Goal: Task Accomplishment & Management: Manage account settings

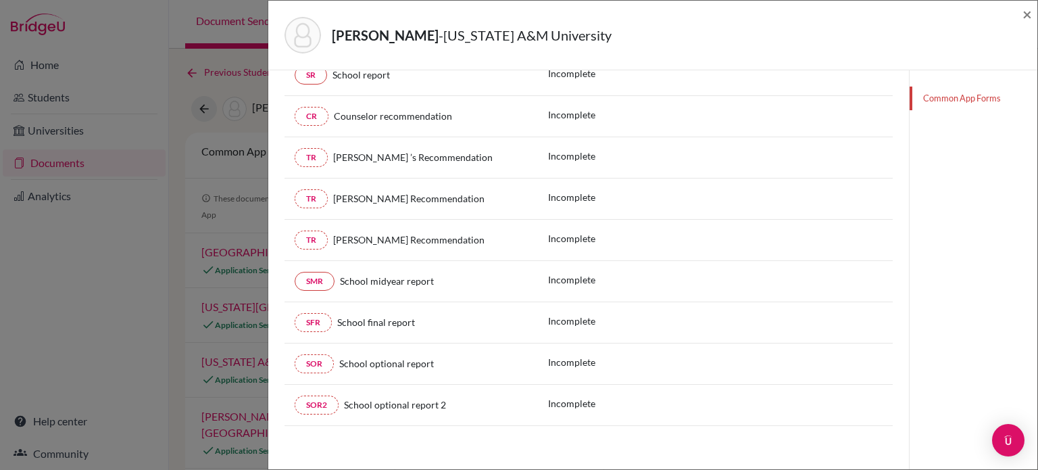
scroll to position [12, 0]
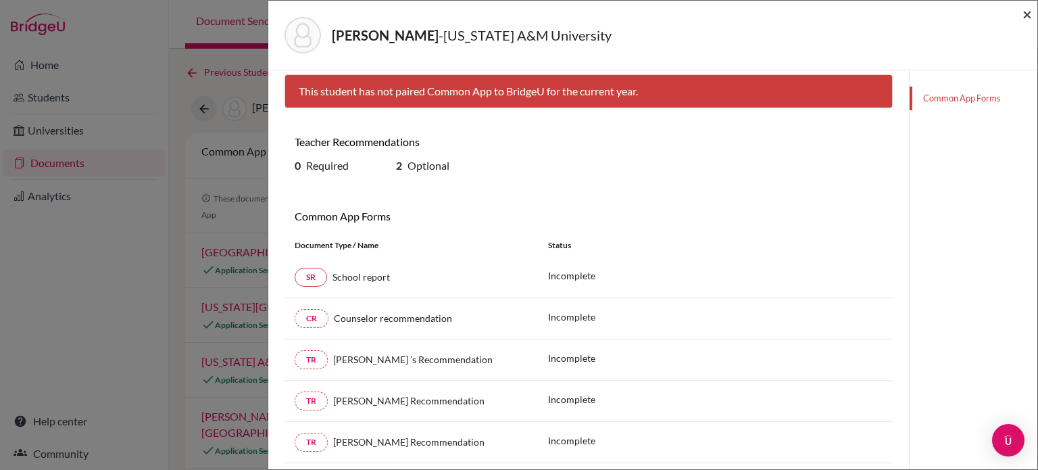
click at [1025, 11] on span "×" at bounding box center [1027, 14] width 9 height 20
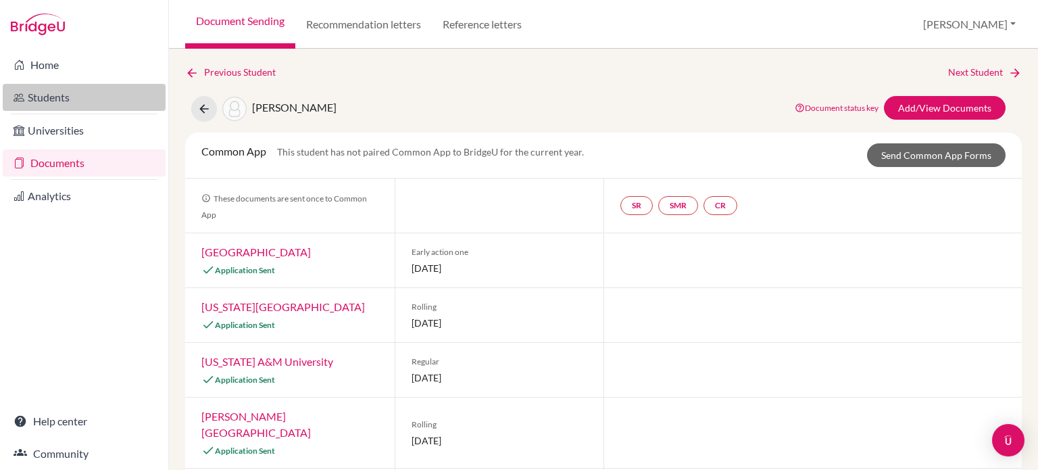
click at [78, 96] on link "Students" at bounding box center [84, 97] width 163 height 27
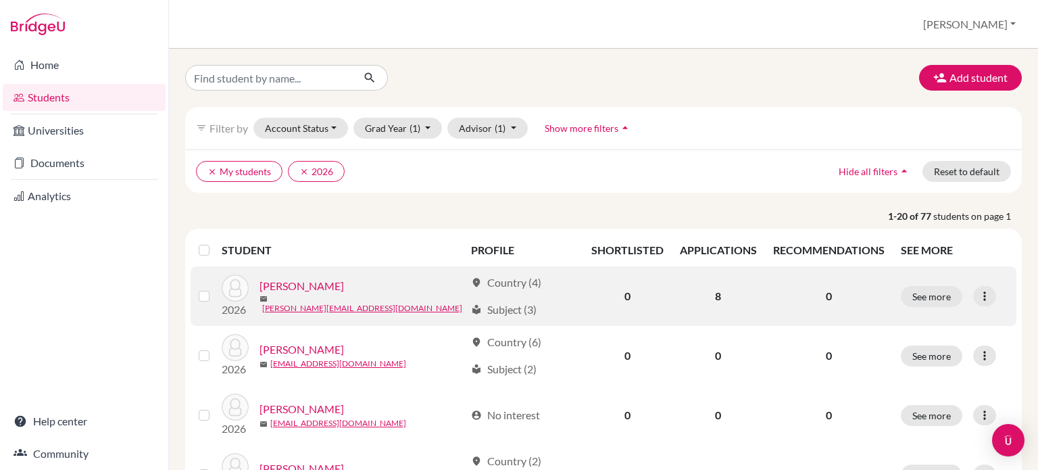
click at [310, 294] on link "Anderson, Soren" at bounding box center [302, 286] width 84 height 16
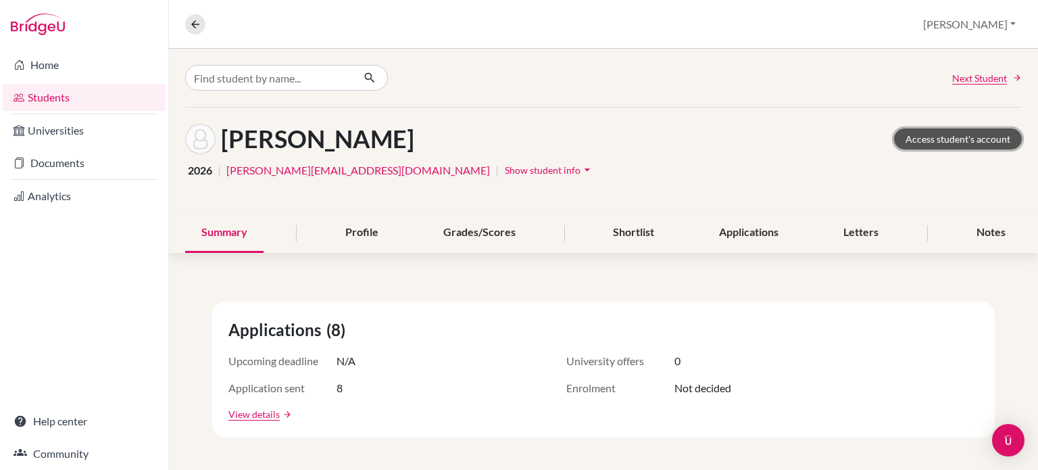
click at [989, 142] on link "Access student's account" at bounding box center [958, 138] width 128 height 21
click at [759, 233] on div "Applications" at bounding box center [749, 233] width 92 height 40
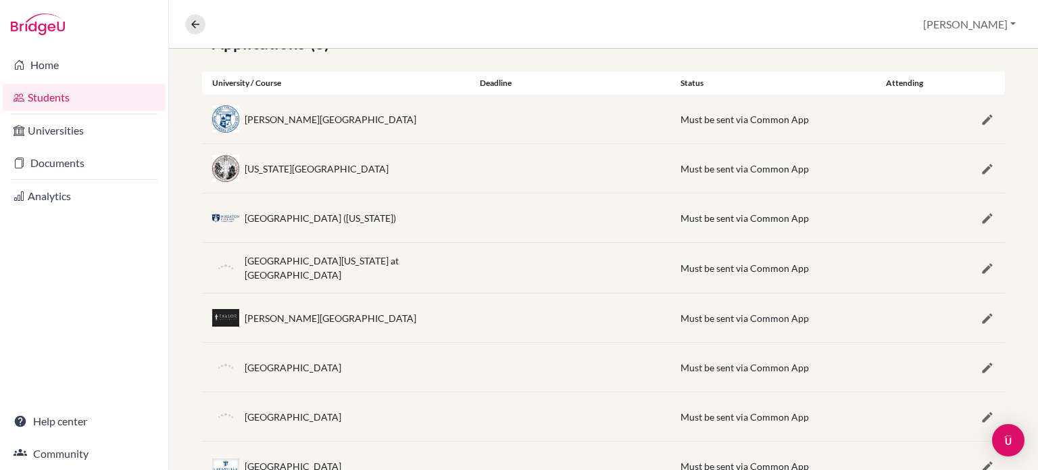
scroll to position [320, 0]
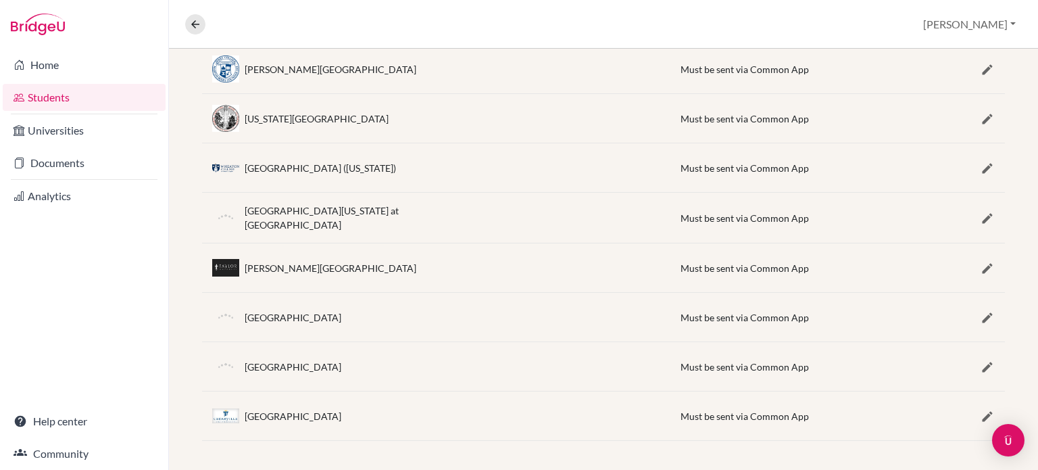
click at [328, 166] on div "Wheaton College (Illinois)" at bounding box center [320, 168] width 151 height 14
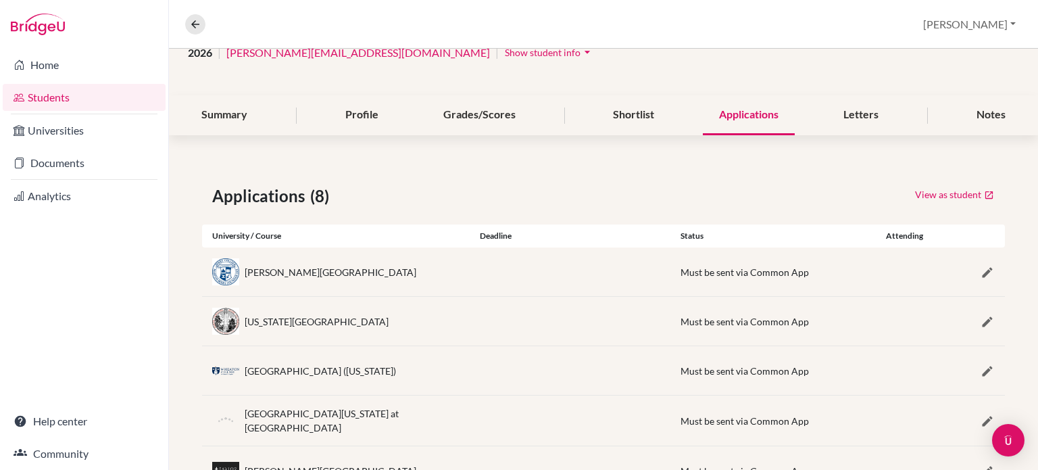
scroll to position [0, 0]
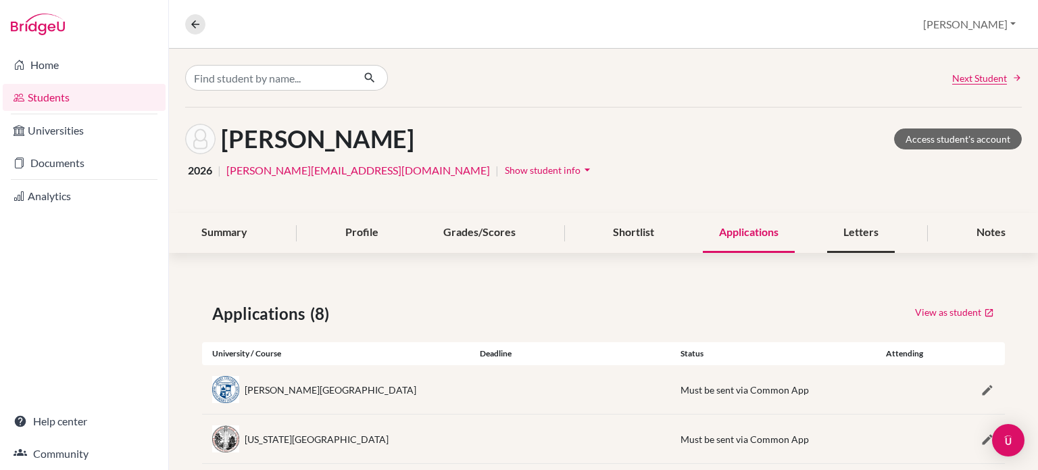
click at [876, 224] on div "Letters" at bounding box center [861, 233] width 68 height 40
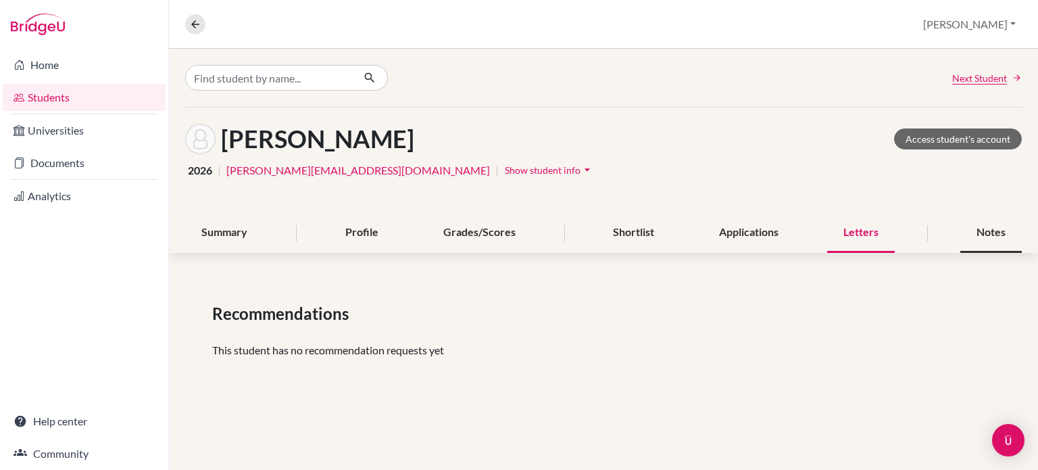
click at [983, 235] on div "Notes" at bounding box center [992, 233] width 62 height 40
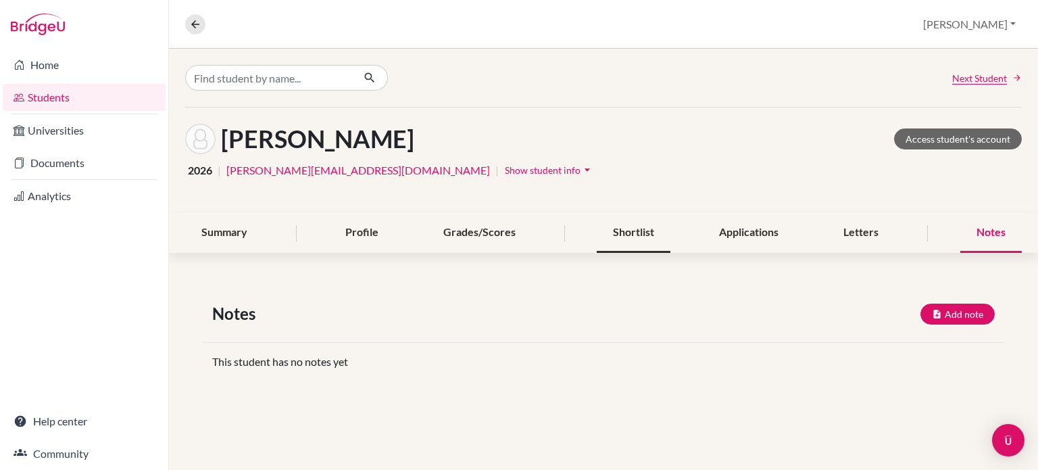
click at [606, 224] on div "Shortlist" at bounding box center [634, 233] width 74 height 40
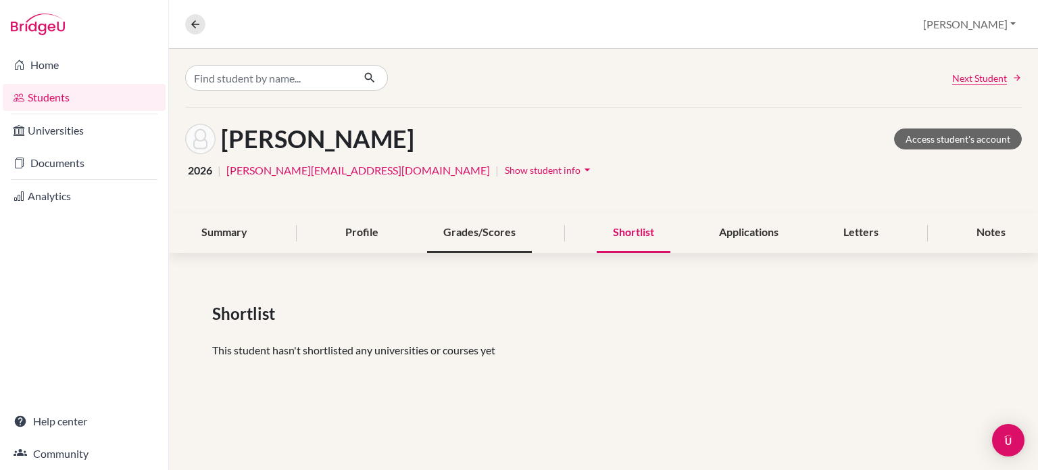
click at [462, 228] on div "Grades/Scores" at bounding box center [479, 233] width 105 height 40
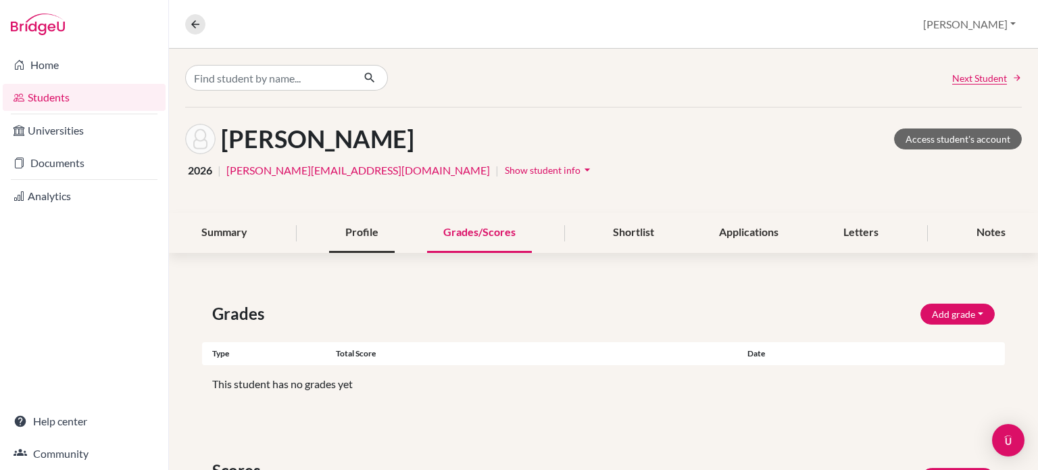
click at [373, 232] on div "Profile" at bounding box center [362, 233] width 66 height 40
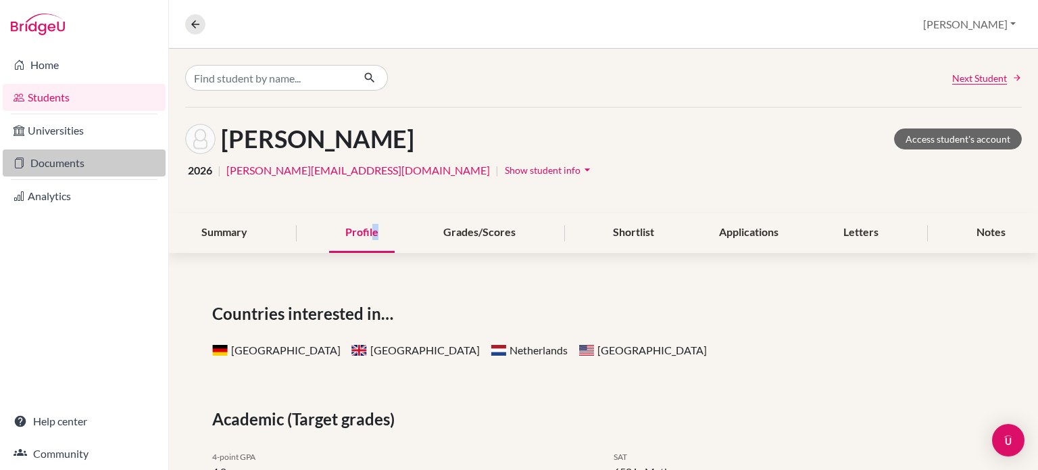
click at [80, 162] on link "Documents" at bounding box center [84, 162] width 163 height 27
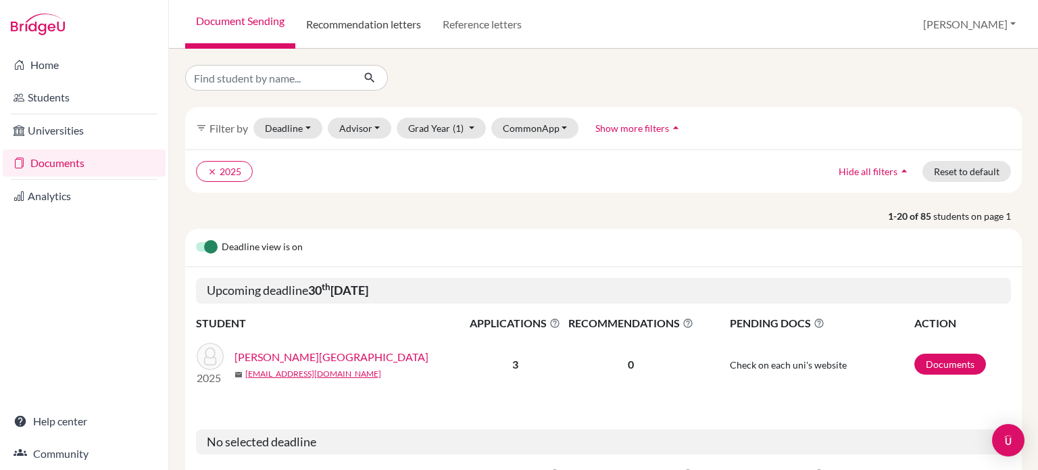
click at [382, 31] on link "Recommendation letters" at bounding box center [363, 24] width 137 height 49
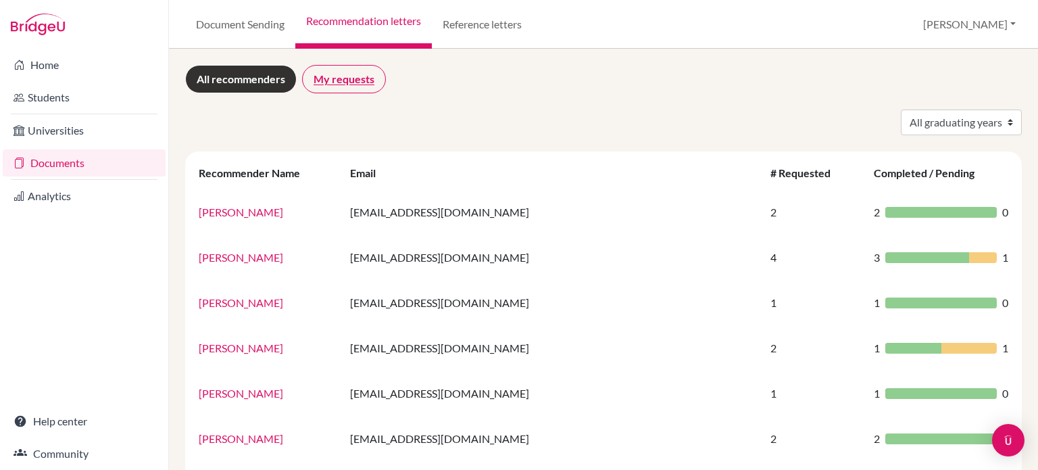
click at [325, 82] on link "My requests" at bounding box center [344, 79] width 84 height 28
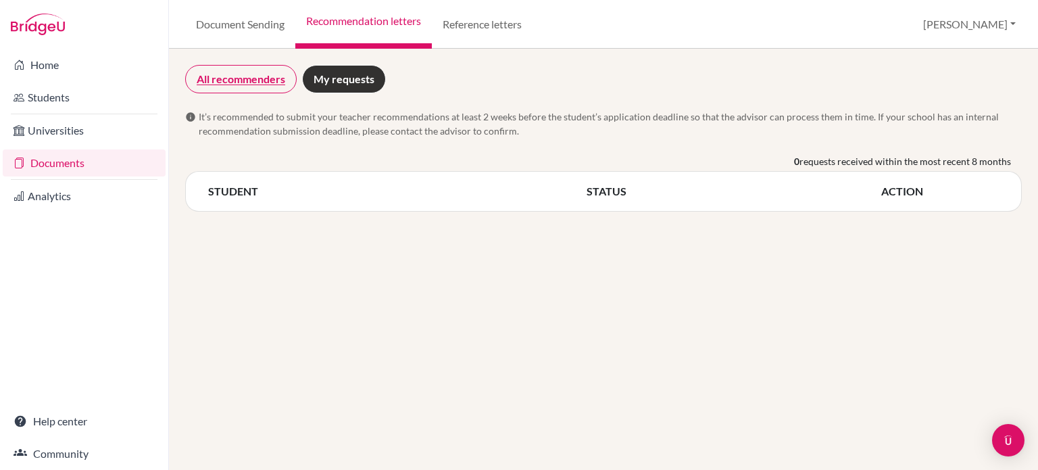
click at [230, 80] on link "All recommenders" at bounding box center [241, 79] width 112 height 28
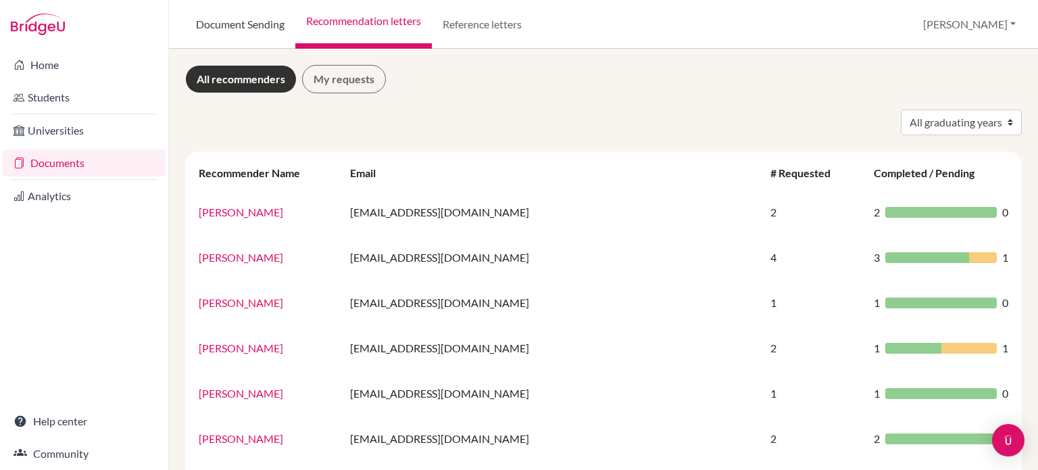
click at [238, 21] on link "Document Sending" at bounding box center [240, 24] width 110 height 49
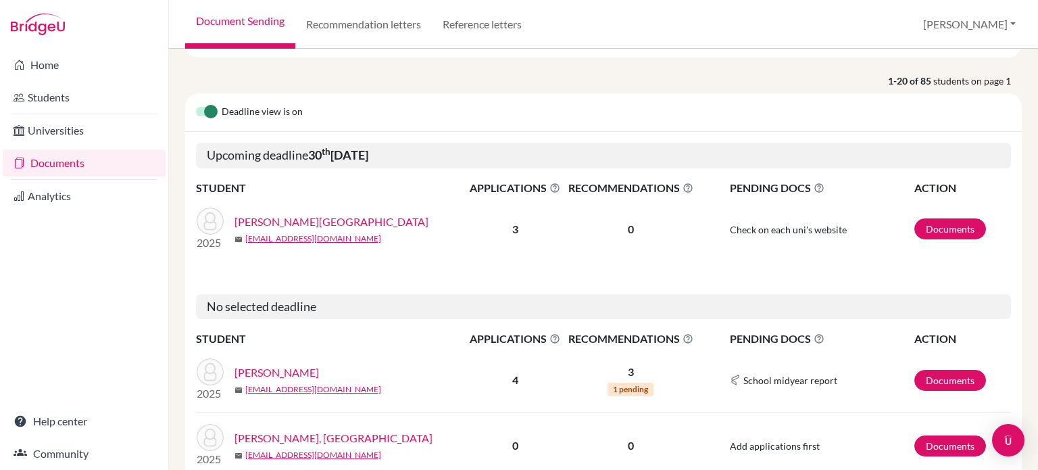
scroll to position [203, 0]
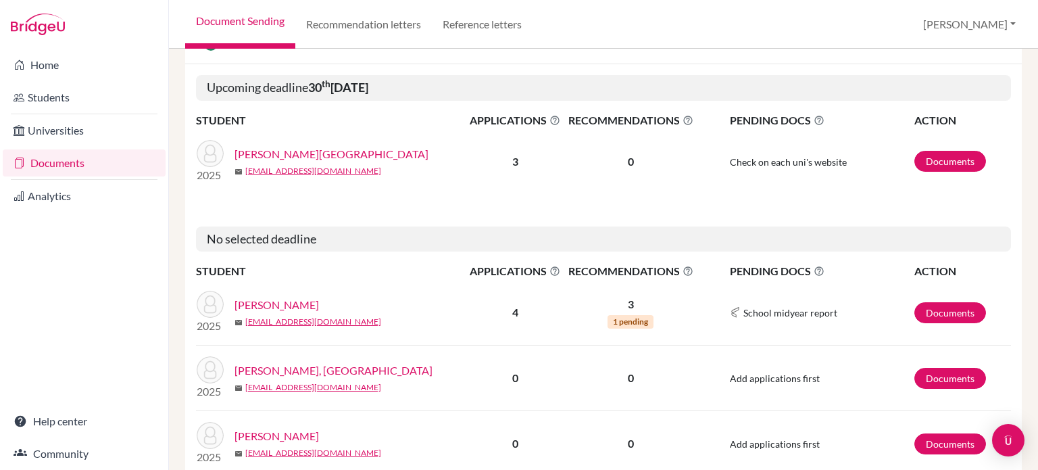
click at [260, 152] on link "[PERSON_NAME][GEOGRAPHIC_DATA]" at bounding box center [332, 154] width 194 height 16
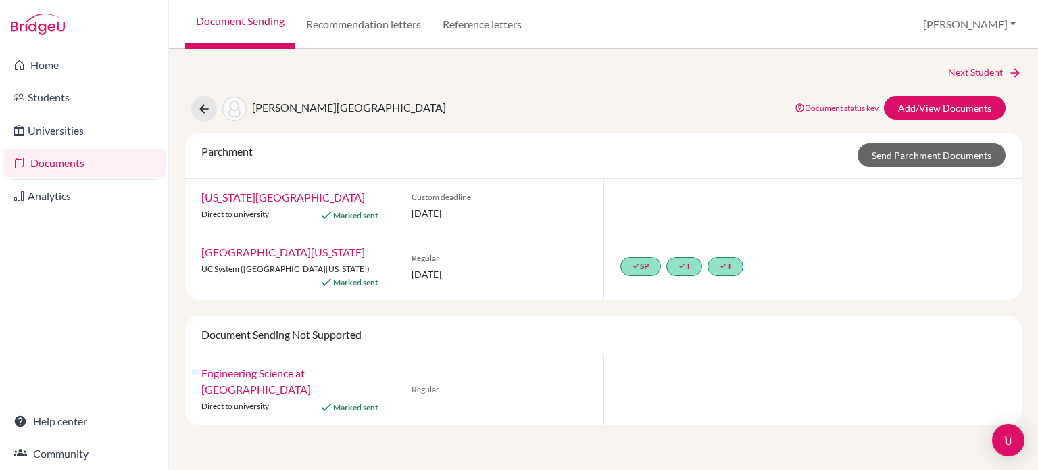
click at [99, 168] on link "Documents" at bounding box center [84, 162] width 163 height 27
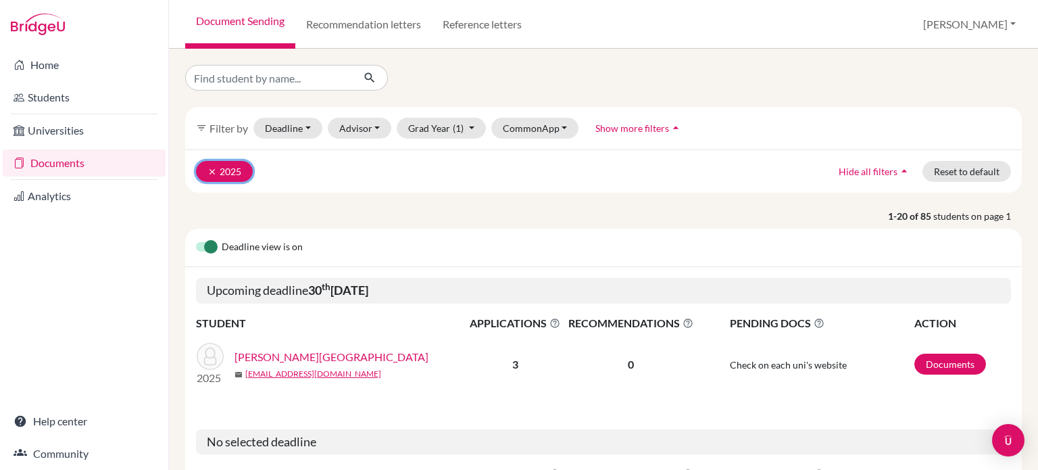
click at [214, 171] on icon "clear" at bounding box center [212, 171] width 9 height 9
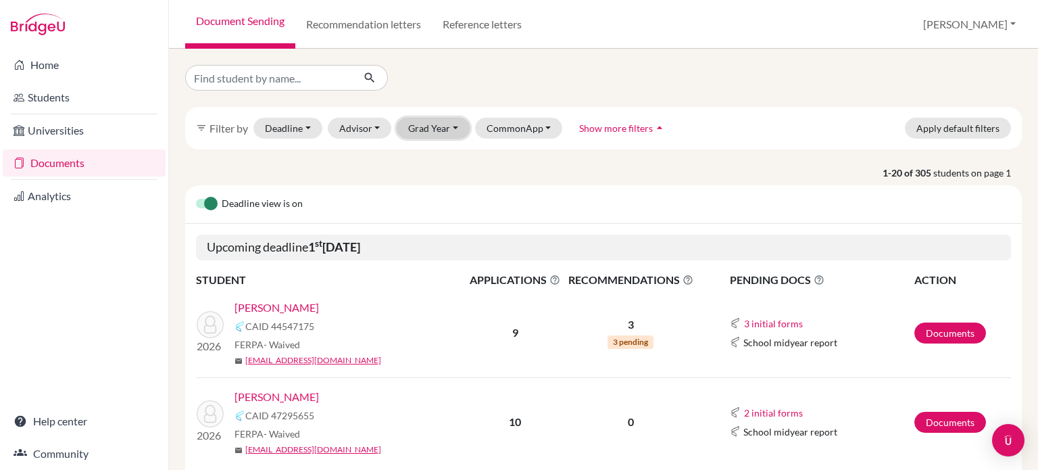
click at [415, 132] on button "Grad Year" at bounding box center [433, 128] width 73 height 21
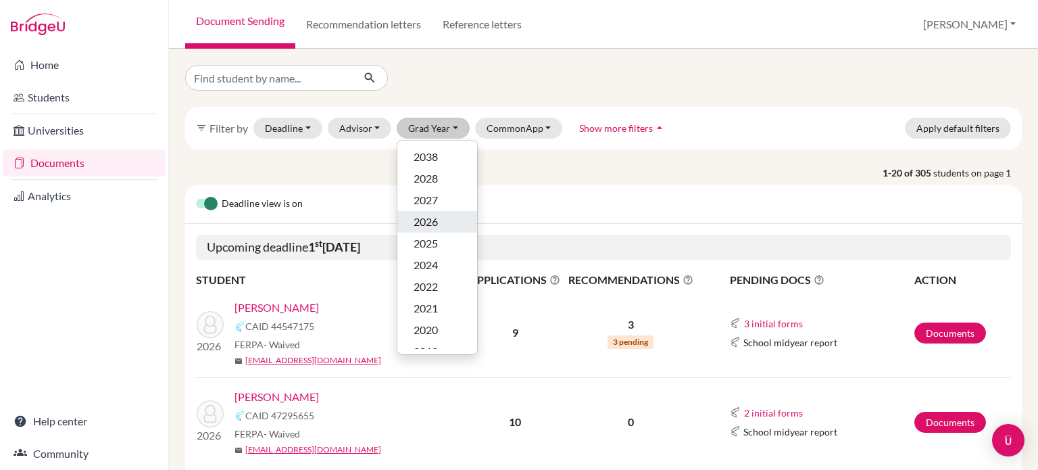
click at [427, 217] on span "2026" at bounding box center [426, 222] width 24 height 16
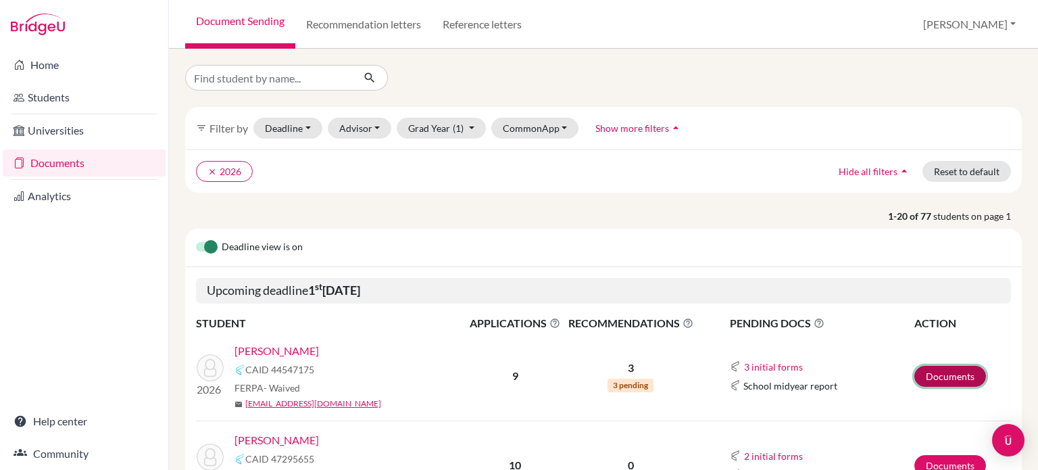
click at [954, 383] on link "Documents" at bounding box center [951, 376] width 72 height 21
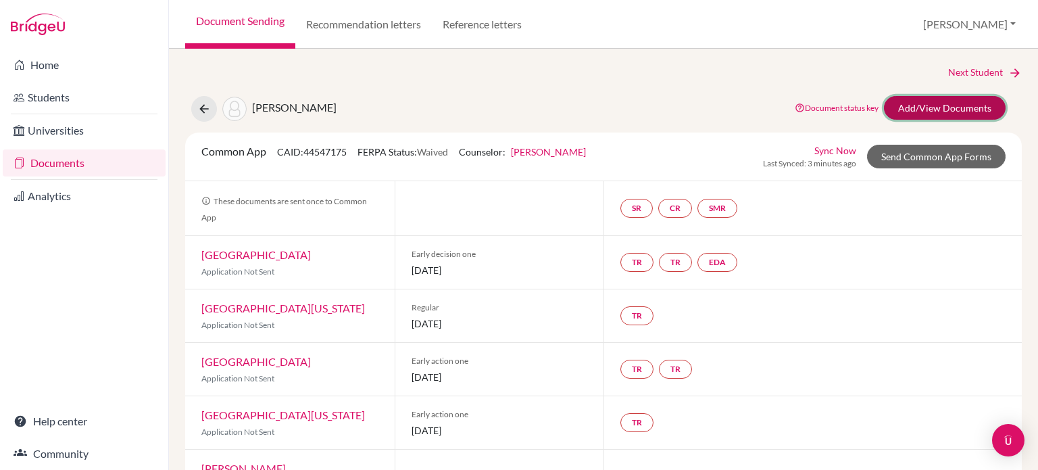
click at [946, 103] on link "Add/View Documents" at bounding box center [945, 108] width 122 height 24
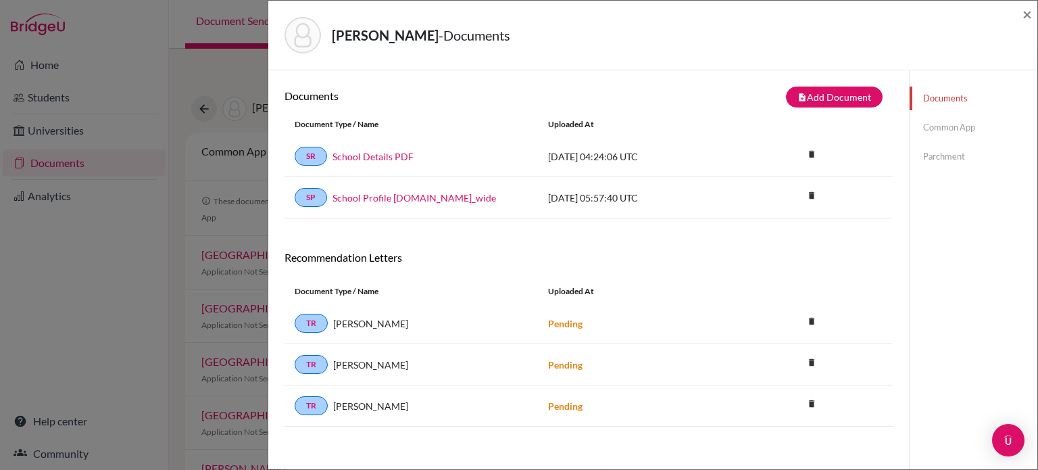
click at [959, 169] on div "Documents Common App Parchment" at bounding box center [974, 127] width 128 height 115
click at [957, 159] on link "Parchment" at bounding box center [974, 157] width 128 height 24
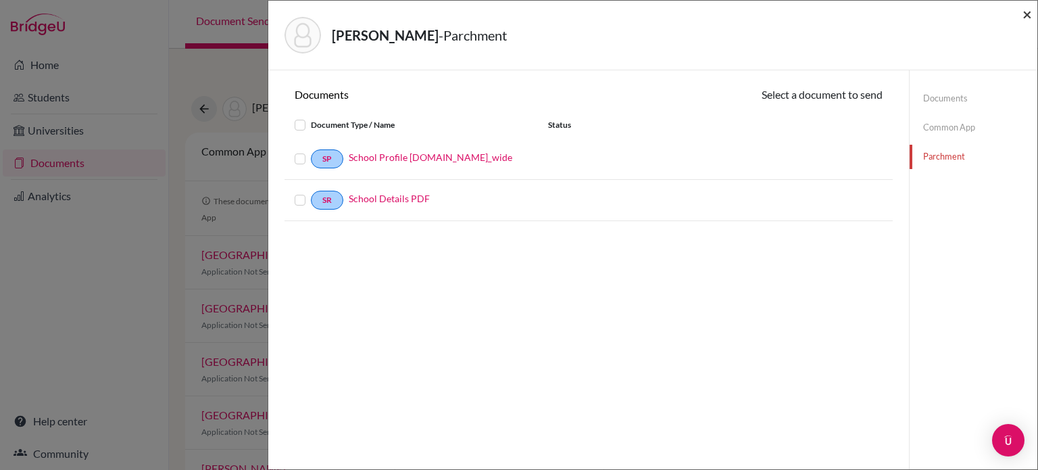
click at [1025, 18] on span "×" at bounding box center [1027, 14] width 9 height 20
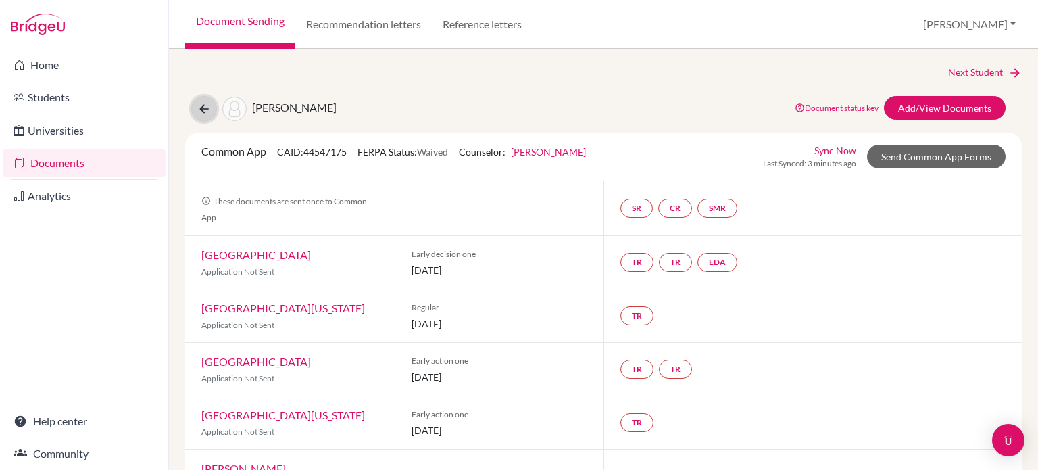
click at [206, 105] on icon at bounding box center [204, 109] width 14 height 14
